Goal: Navigation & Orientation: Find specific page/section

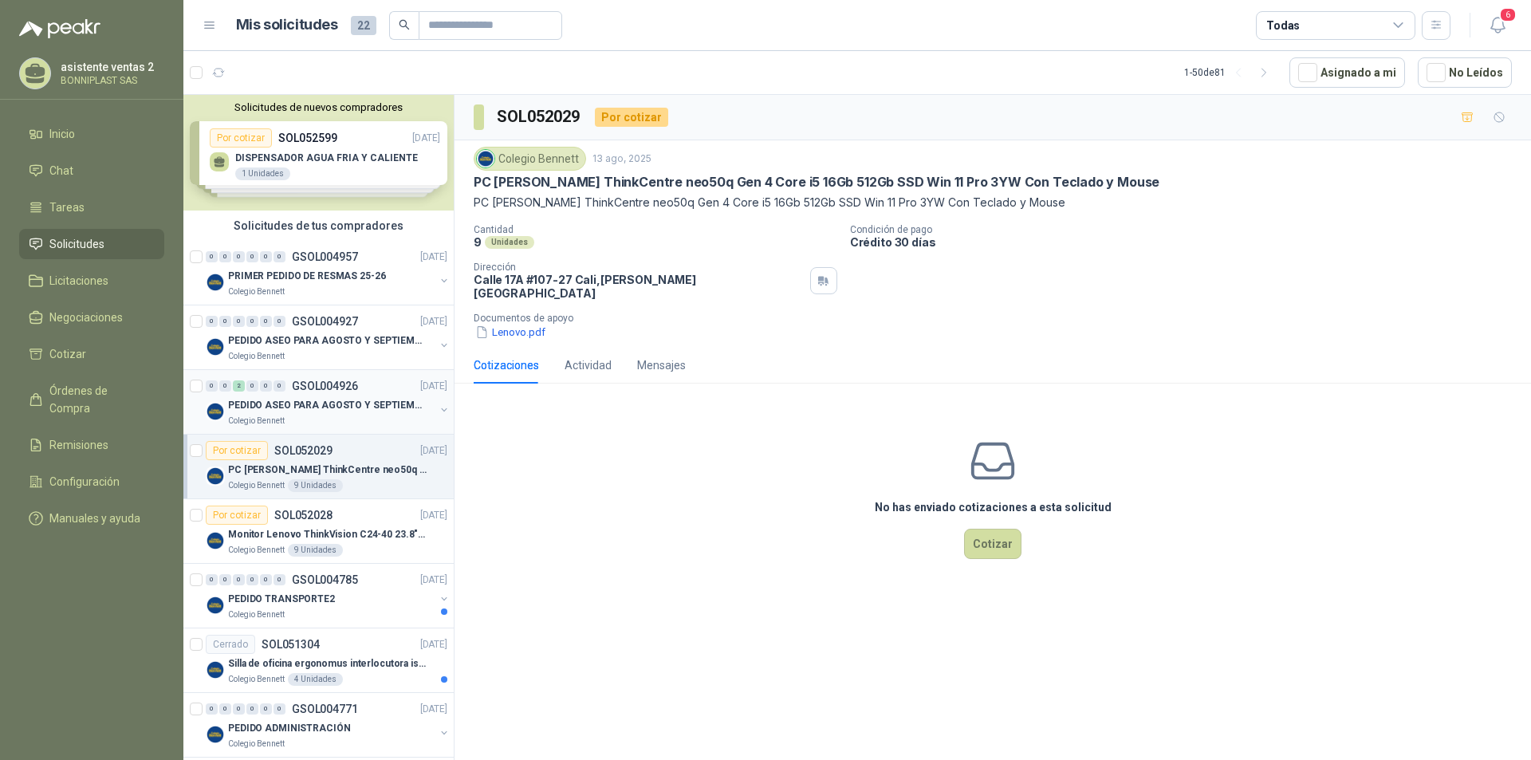
click at [363, 411] on p "PEDIDO ASEO PARA AGOSTO Y SEPTIEMBRE" at bounding box center [327, 405] width 199 height 15
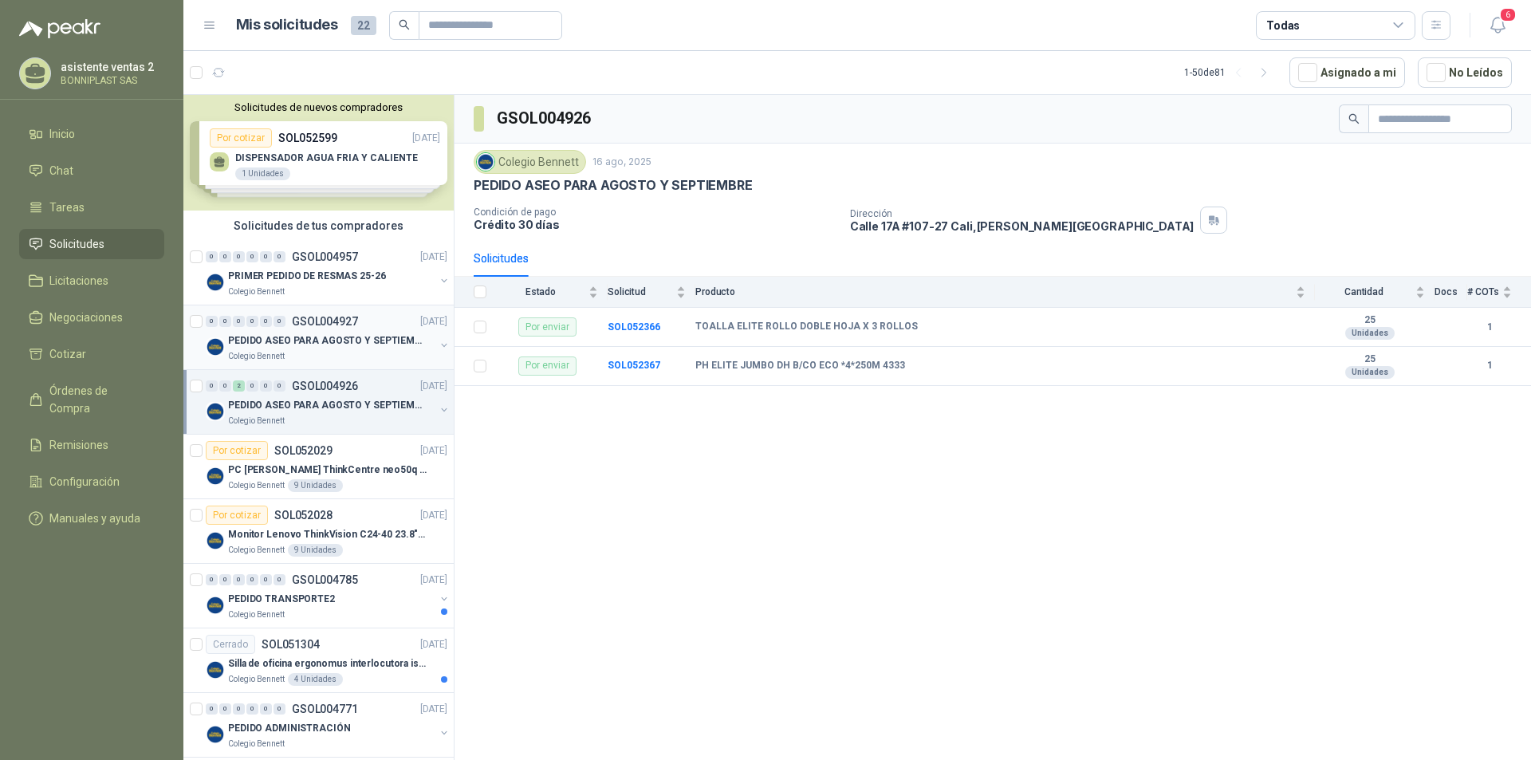
click at [379, 351] on div "Colegio Bennett" at bounding box center [331, 356] width 207 height 13
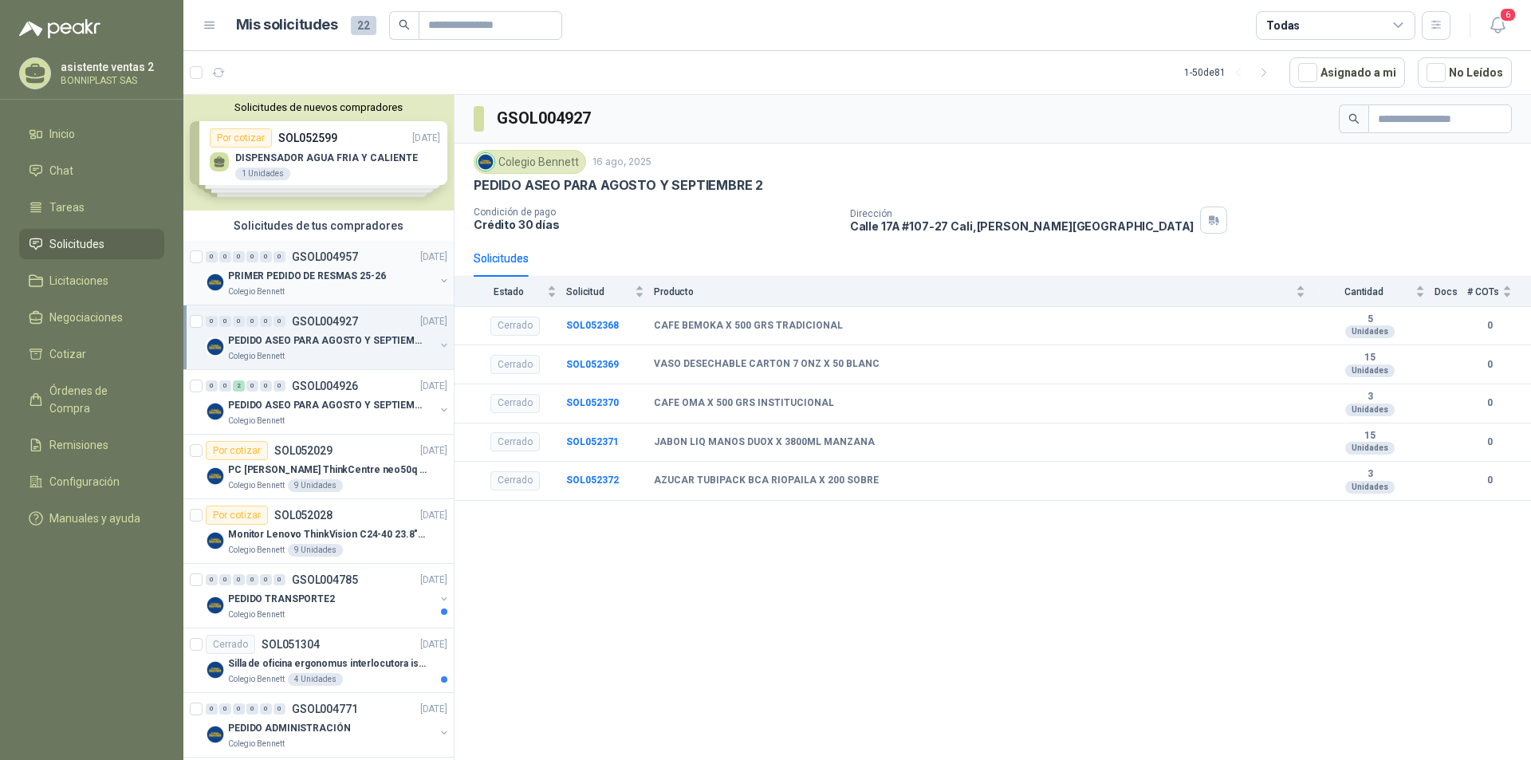
click at [320, 295] on div "Colegio Bennett" at bounding box center [331, 291] width 207 height 13
